Goal: Task Accomplishment & Management: Manage account settings

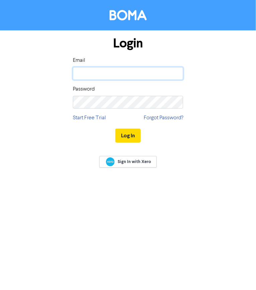
click at [146, 72] on input "email" at bounding box center [128, 73] width 110 height 13
type input "[PERSON_NAME][EMAIL_ADDRESS][DOMAIN_NAME]"
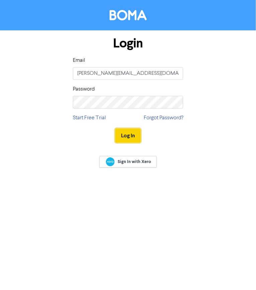
click at [137, 132] on button "Log In" at bounding box center [127, 135] width 25 height 14
